Goal: Information Seeking & Learning: Understand process/instructions

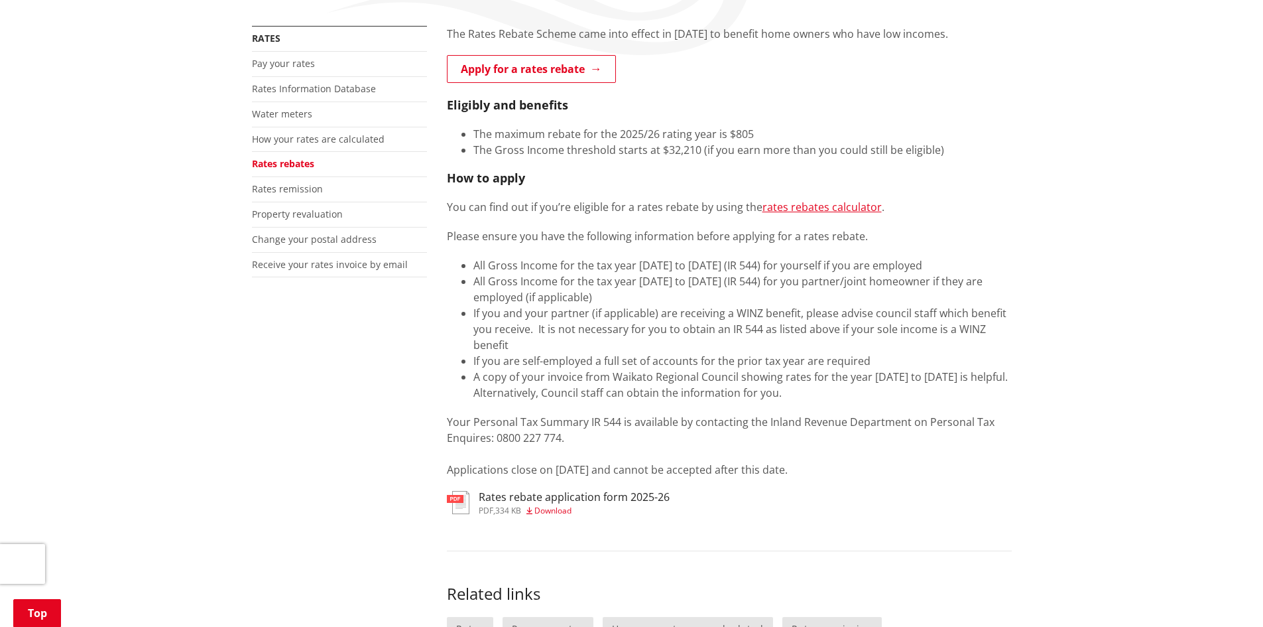
scroll to position [265, 0]
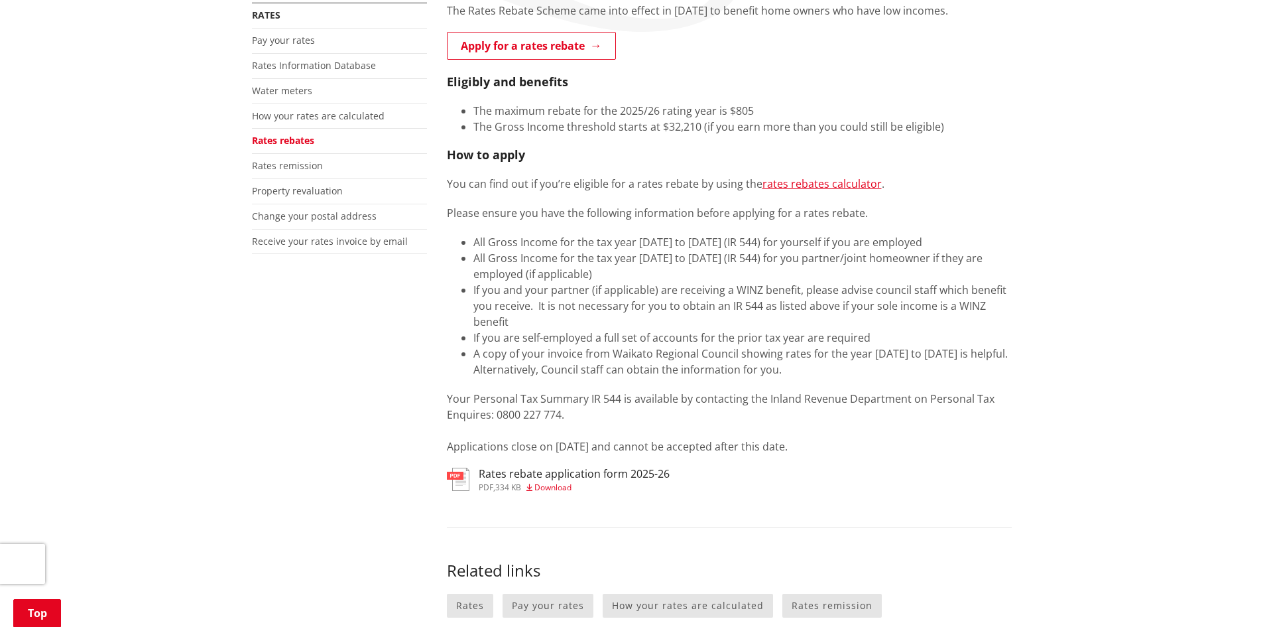
click at [456, 477] on img at bounding box center [458, 478] width 23 height 23
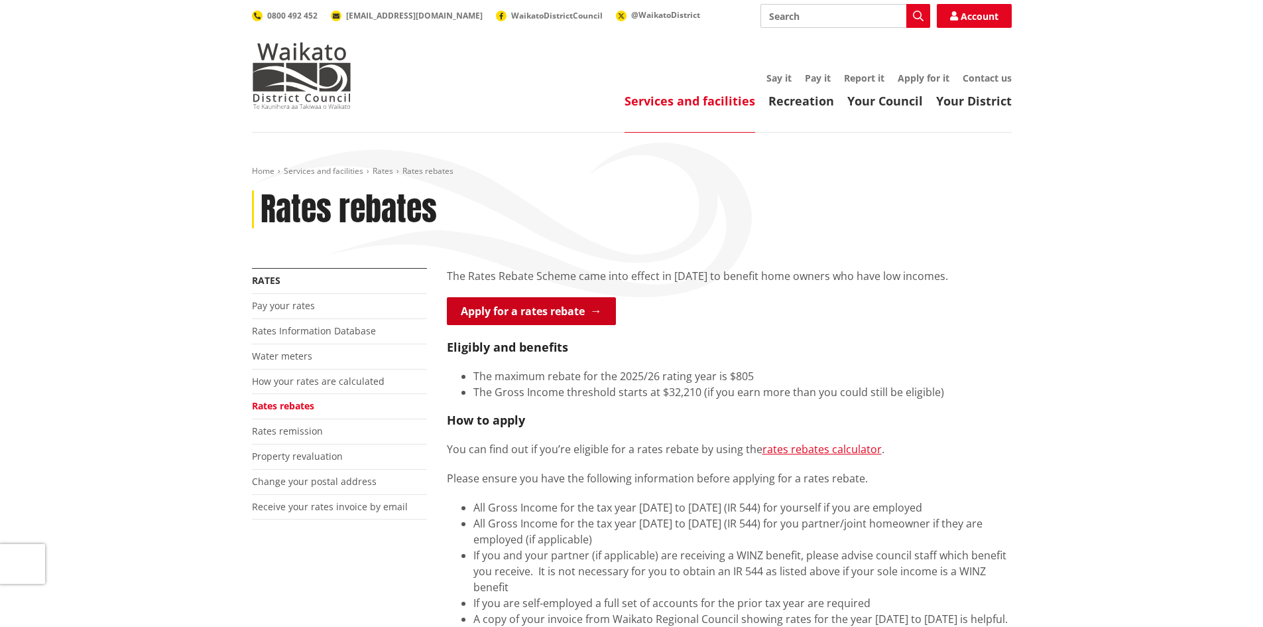
click at [556, 307] on link "Apply for a rates rebate" at bounding box center [531, 311] width 169 height 28
click at [314, 432] on link "Rates remission" at bounding box center [287, 430] width 71 height 13
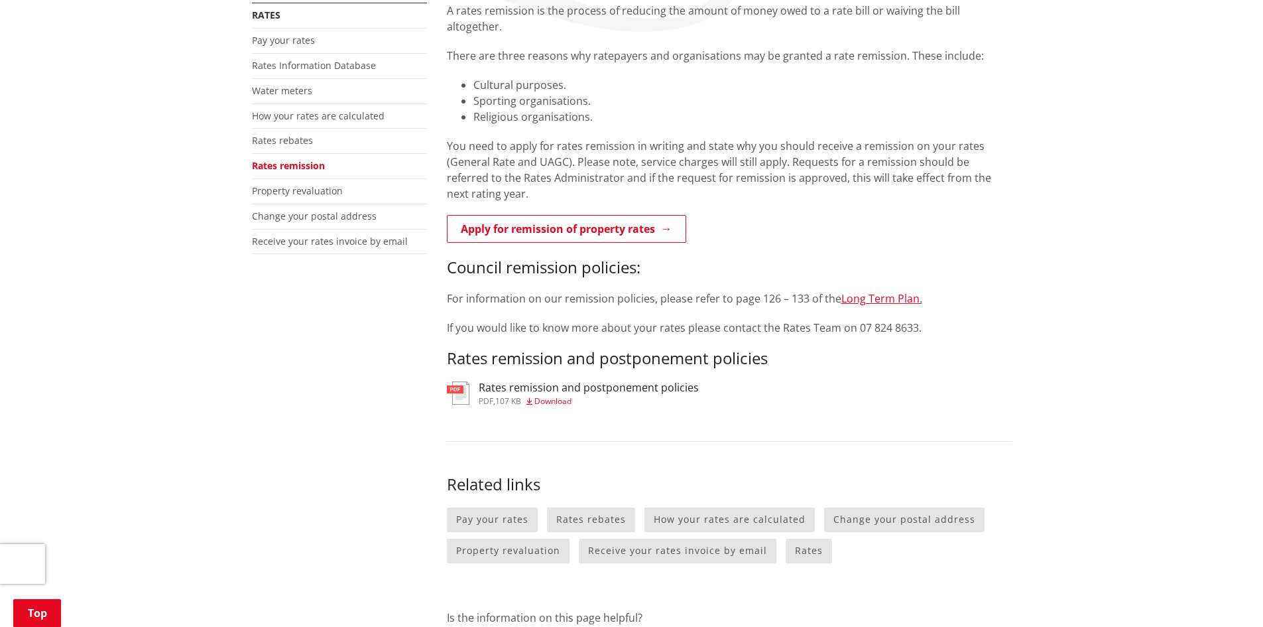
scroll to position [133, 0]
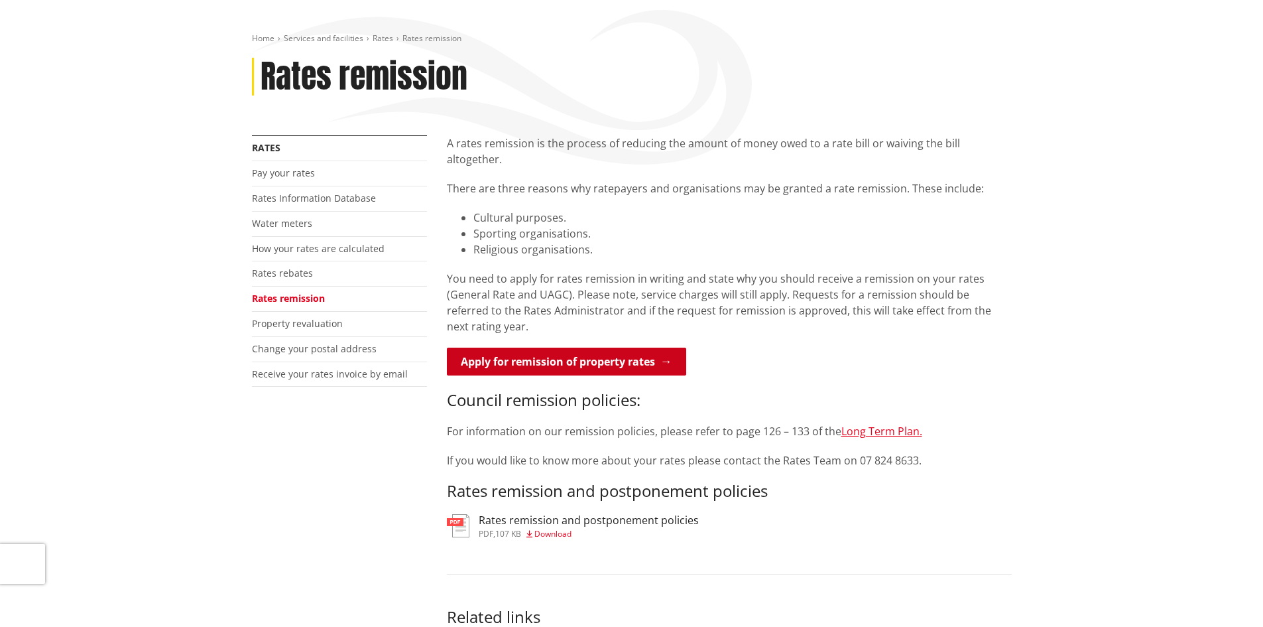
click at [558, 347] on link "Apply for remission of property rates" at bounding box center [566, 361] width 239 height 28
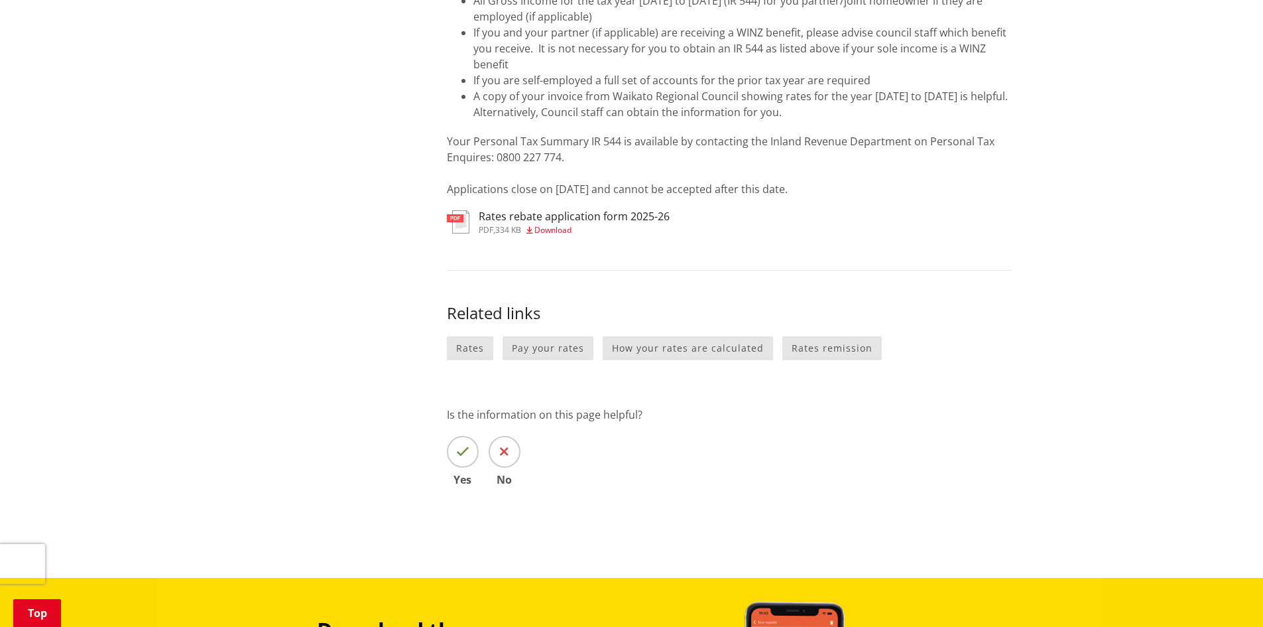
scroll to position [530, 0]
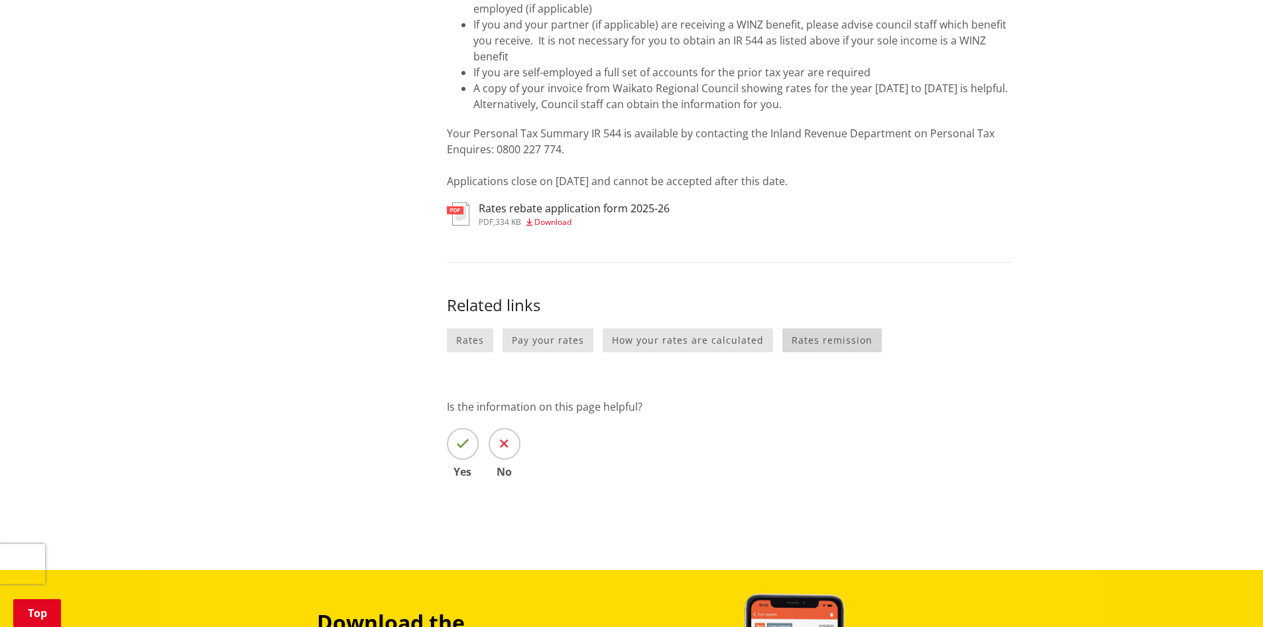
click at [827, 335] on link "Rates remission" at bounding box center [831, 340] width 99 height 25
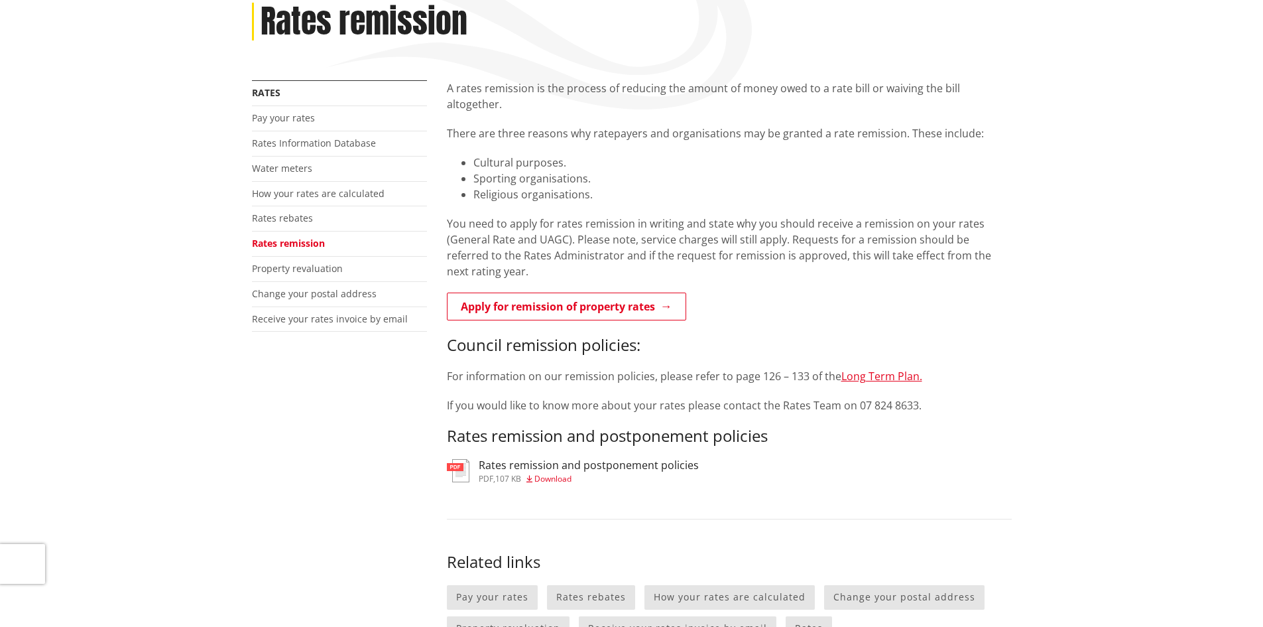
scroll to position [66, 0]
